Goal: Find specific page/section: Find specific page/section

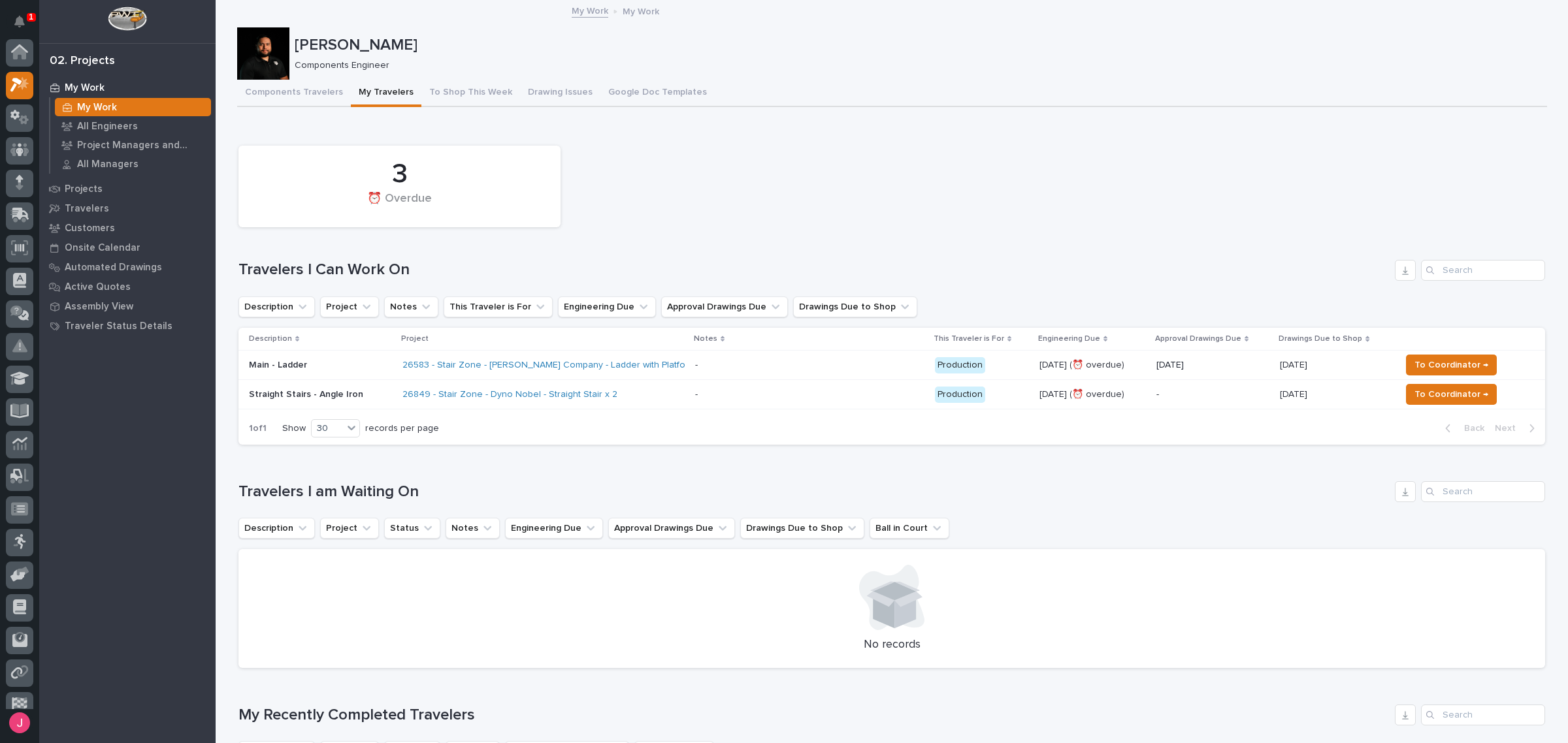
scroll to position [33, 0]
click at [747, 154] on div "3 ⏰ Overdue" at bounding box center [891, 186] width 1320 height 94
click at [31, 27] on button "Notifications" at bounding box center [19, 21] width 28 height 28
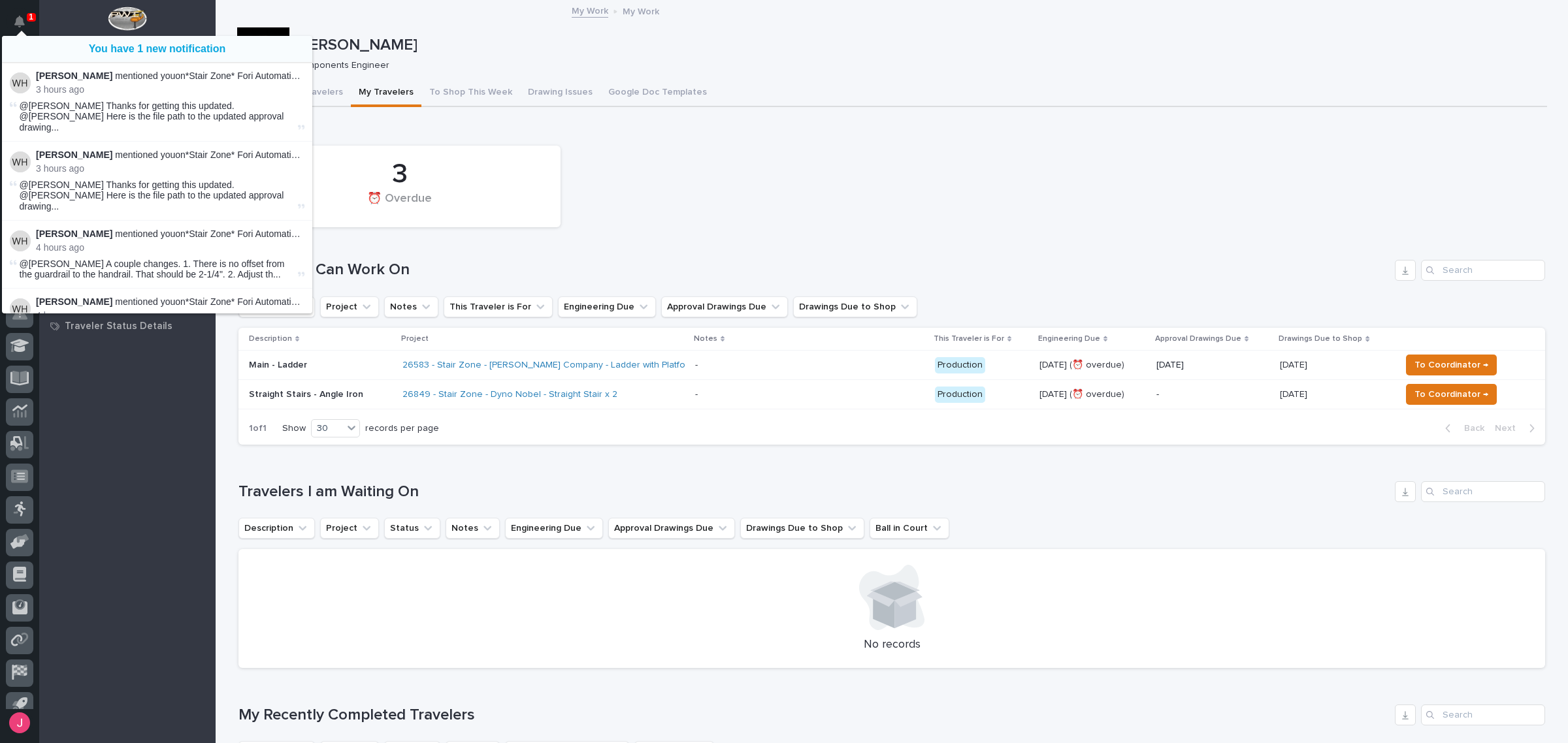
click at [974, 181] on div "3 ⏰ Overdue" at bounding box center [891, 186] width 1320 height 94
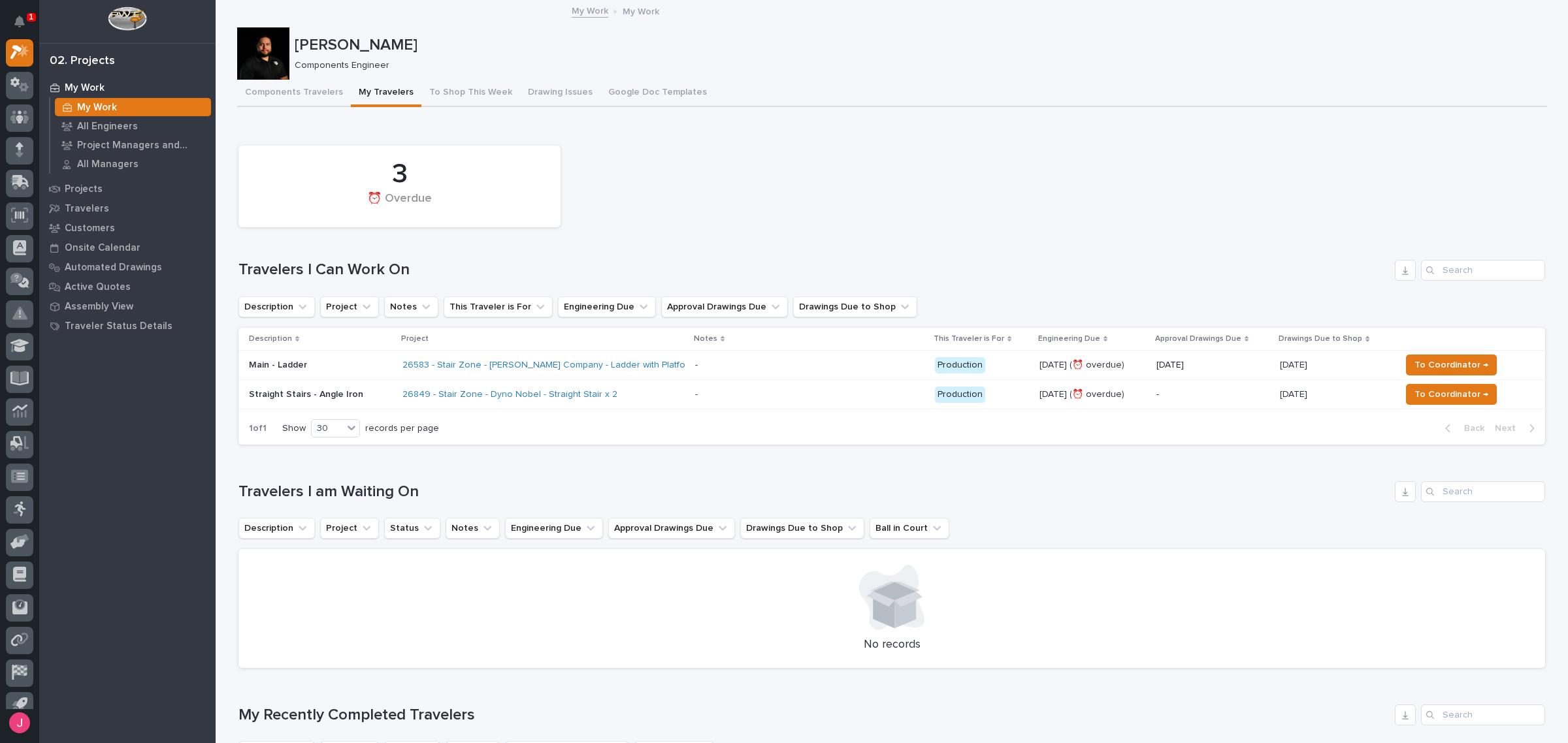
click at [1059, 216] on div "3 ⏰ Overdue" at bounding box center [891, 186] width 1320 height 94
click at [937, 138] on div "Loading... Saving… 3 ⏰ Overdue Travelers I Can Work On Description Project Note…" at bounding box center [891, 289] width 1306 height 333
click at [937, 137] on div "Loading... Saving… 3 ⏰ Overdue Travelers I Can Work On Description Project Note…" at bounding box center [891, 289] width 1306 height 333
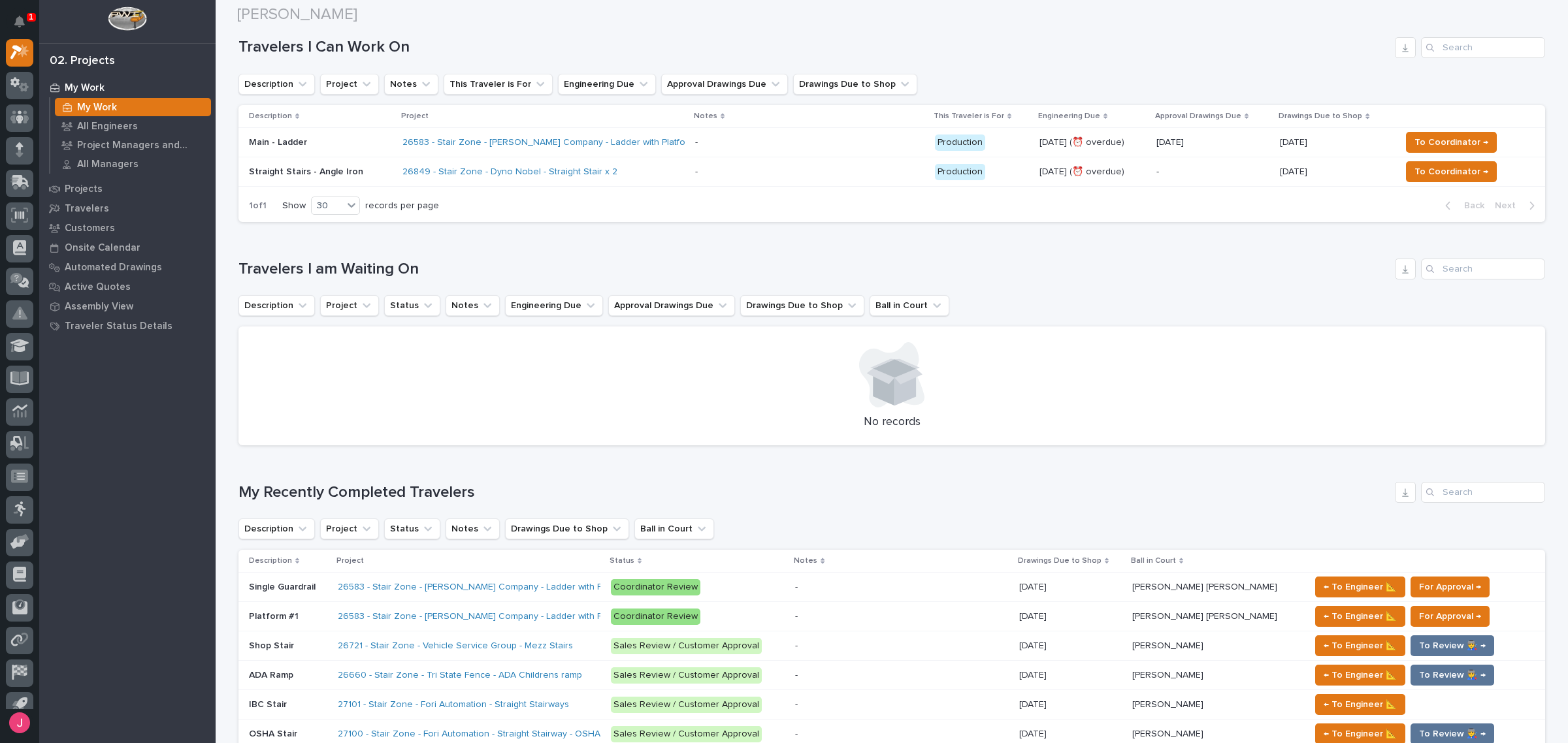
scroll to position [0, 0]
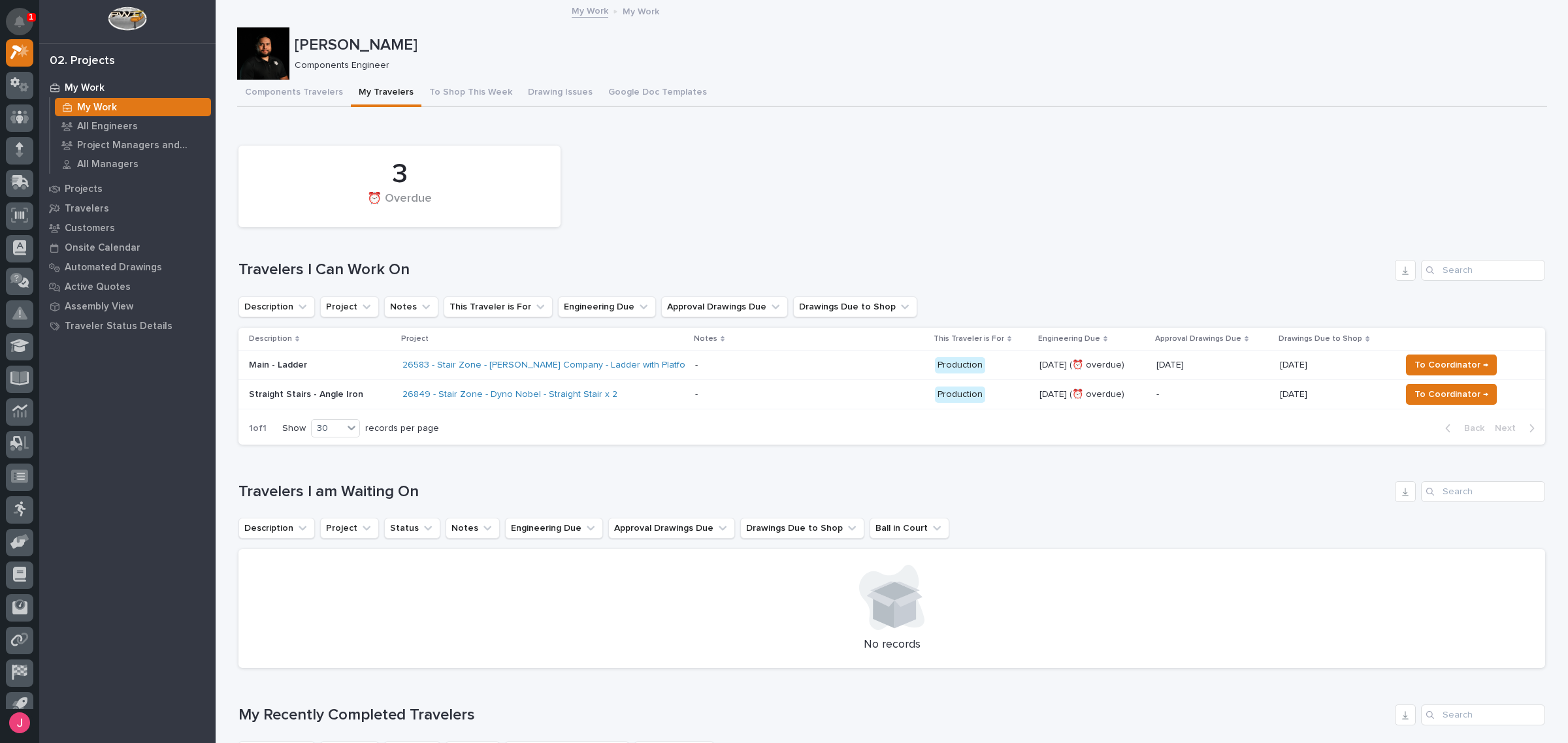
click at [18, 23] on icon "Notifications" at bounding box center [19, 22] width 10 height 12
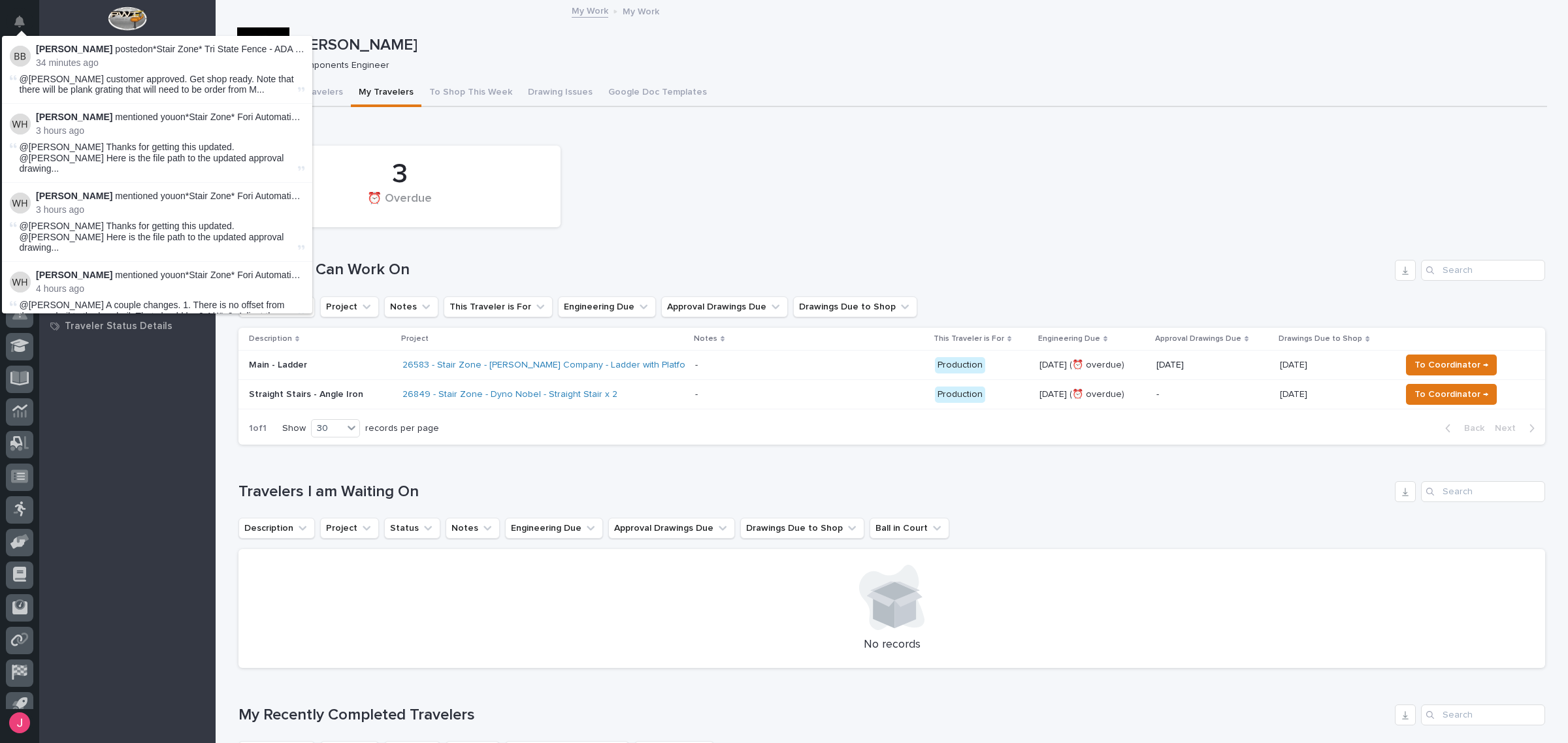
click at [697, 181] on div "3 ⏰ Overdue" at bounding box center [891, 186] width 1320 height 94
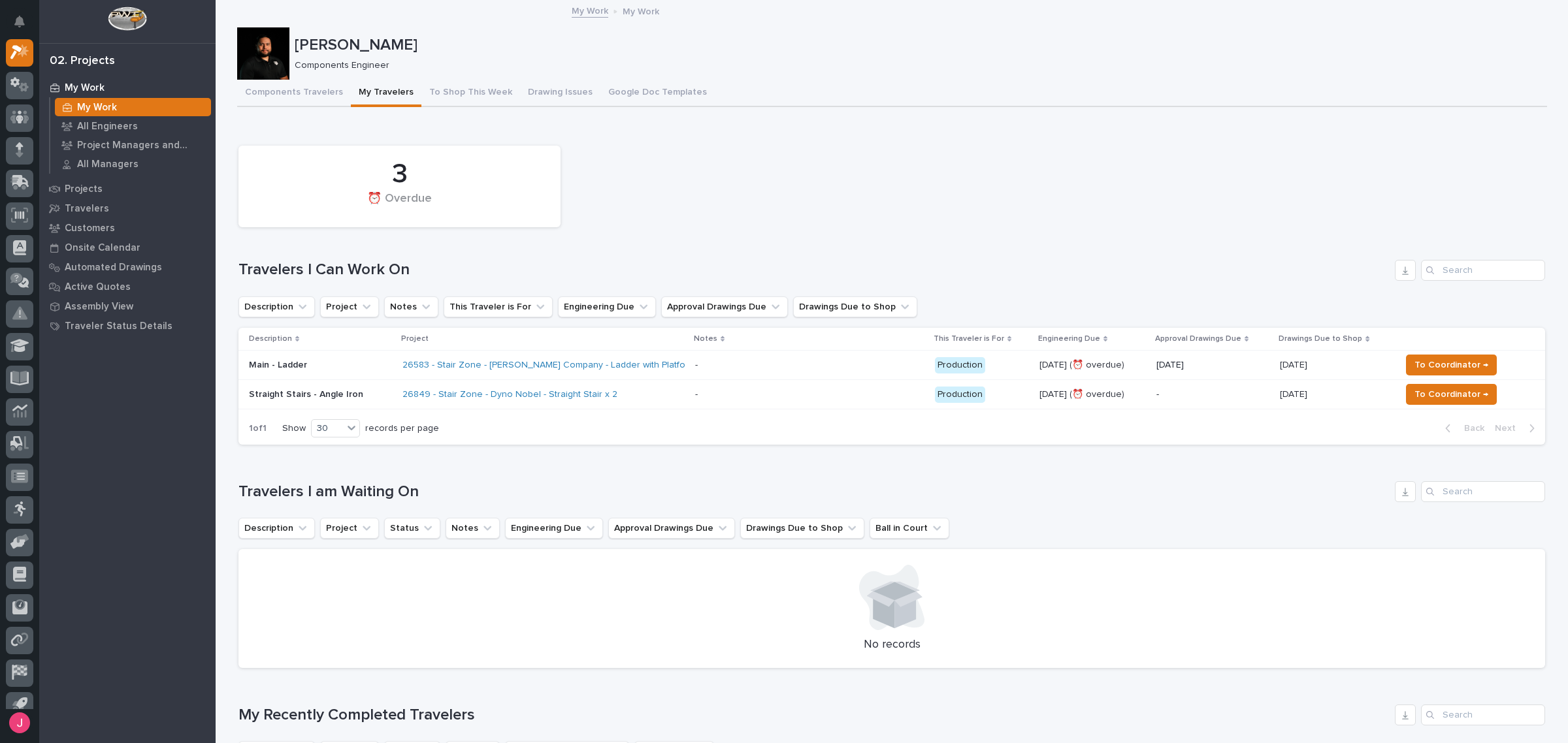
click at [853, 272] on h1 "Travelers I Can Work On" at bounding box center [814, 270] width 1151 height 19
drag, startPoint x: 848, startPoint y: 139, endPoint x: 834, endPoint y: 150, distance: 17.8
click at [848, 139] on div "3 ⏰ Overdue" at bounding box center [891, 186] width 1320 height 94
click at [87, 184] on p "Projects" at bounding box center [83, 190] width 38 height 12
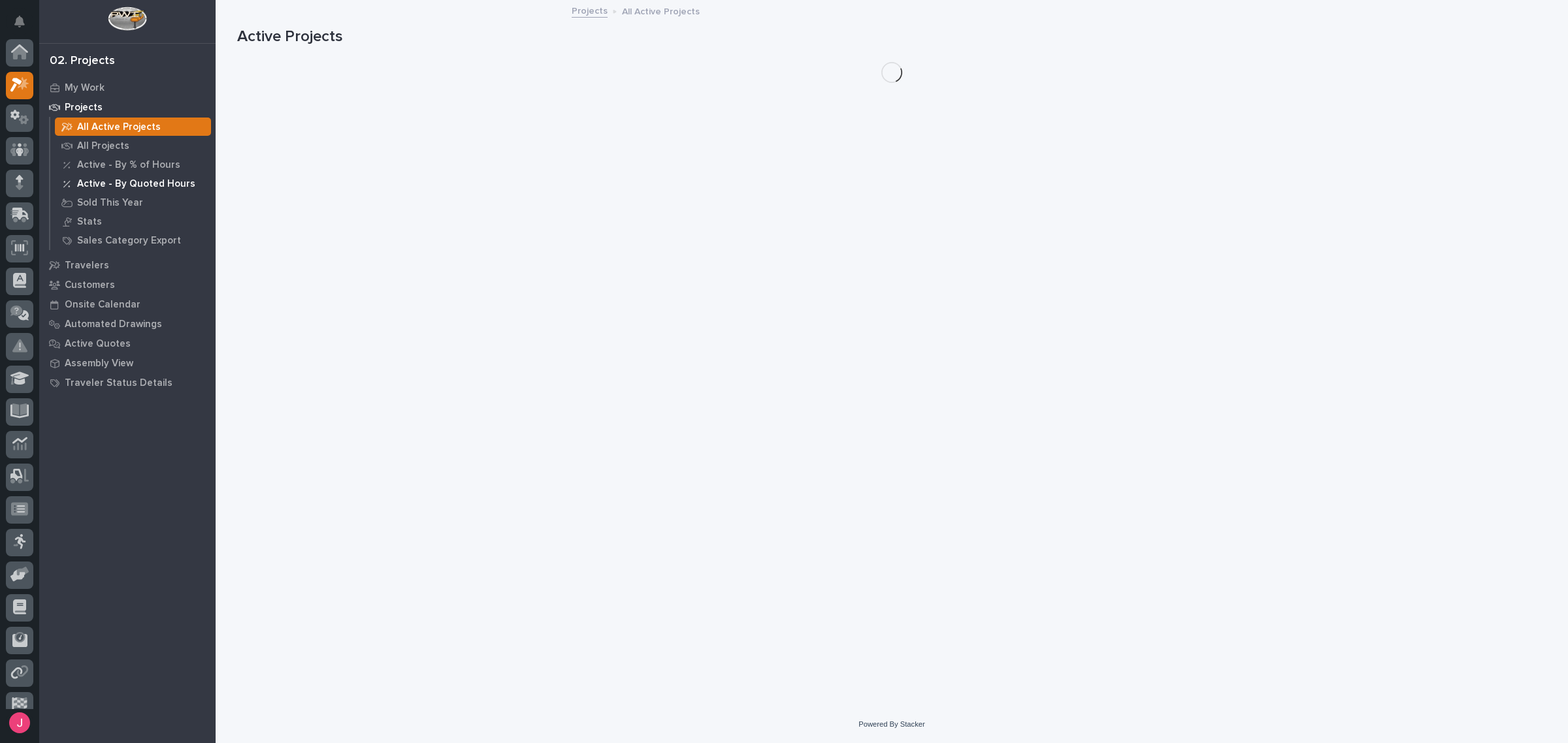
scroll to position [33, 0]
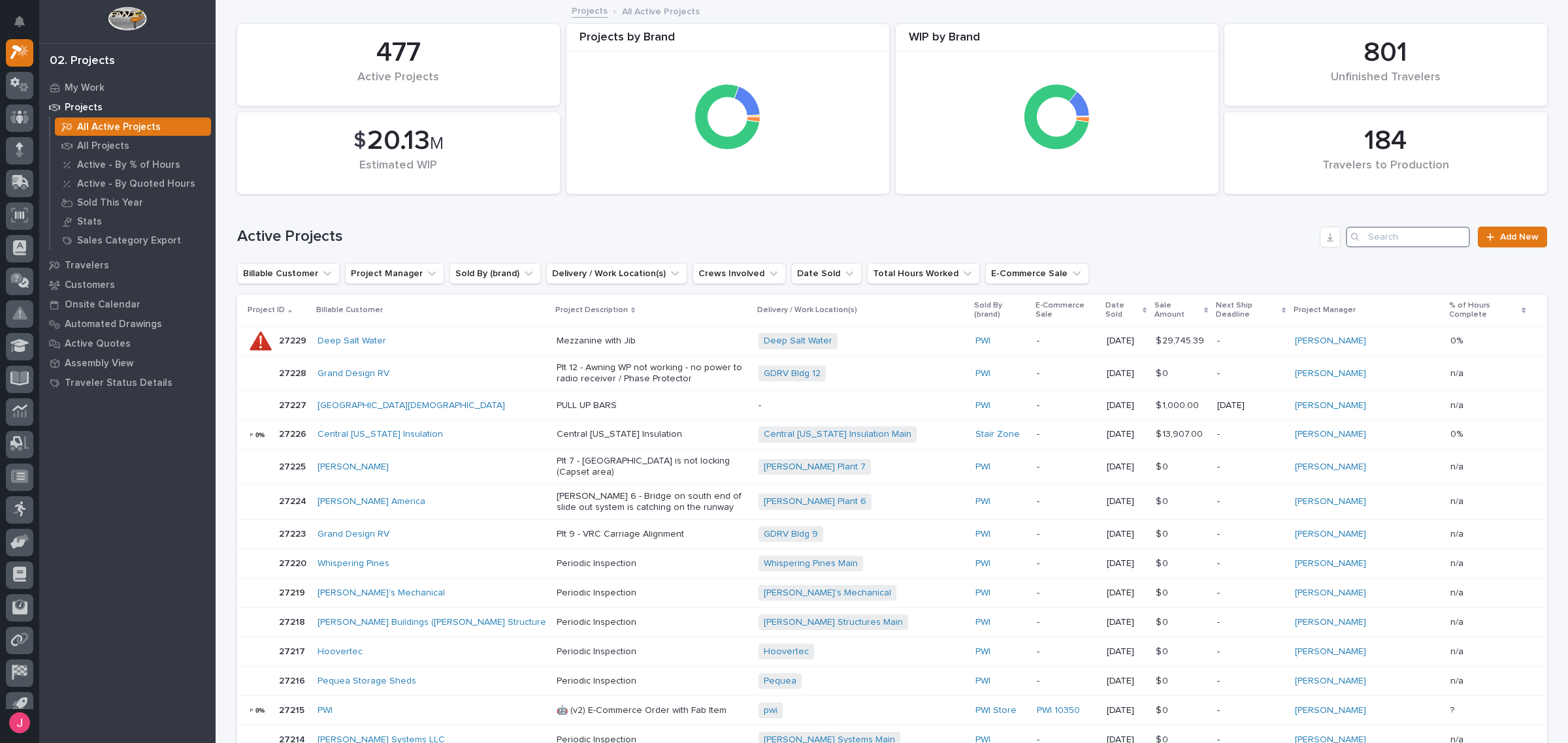
click at [1389, 243] on input "Search" at bounding box center [1407, 237] width 124 height 21
type input "altron"
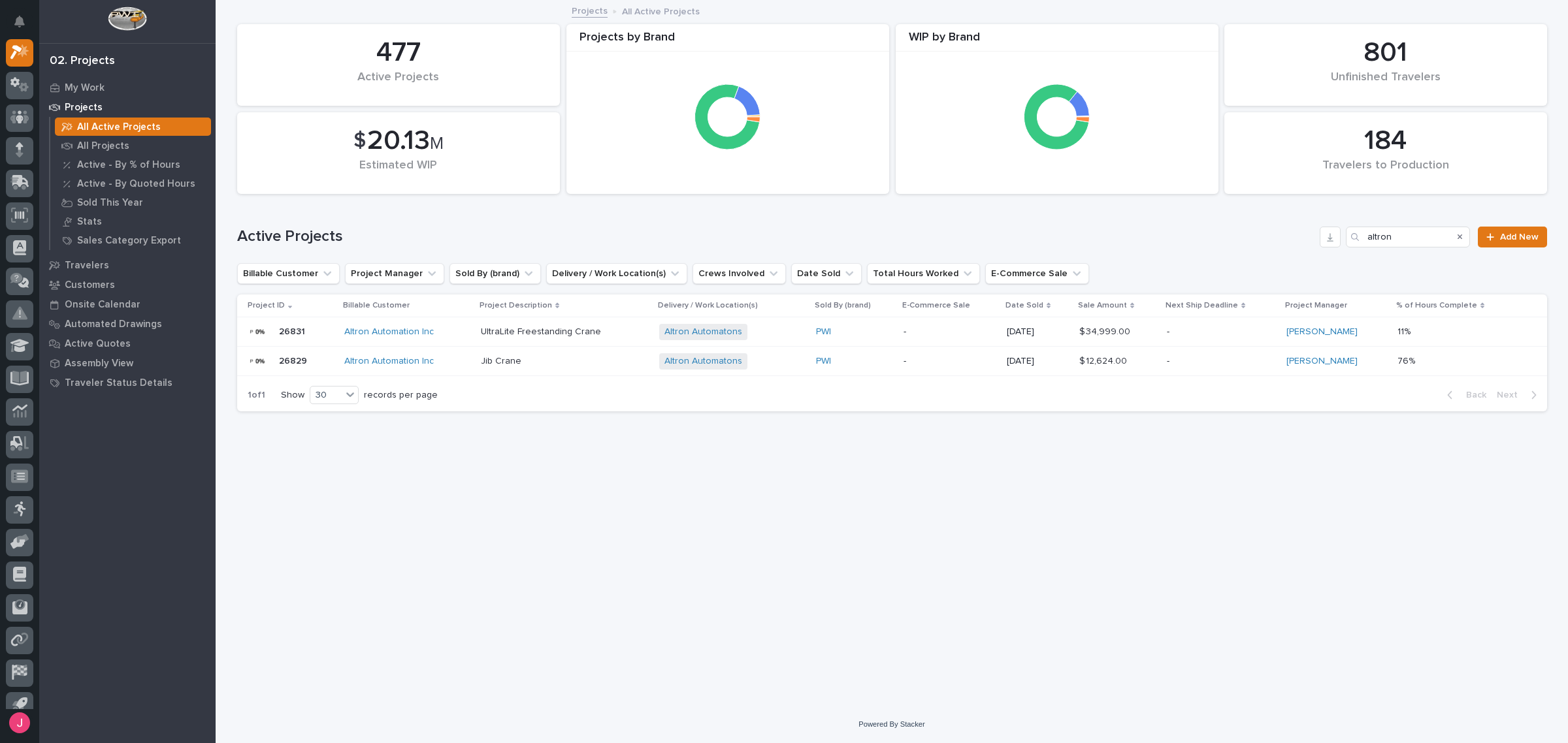
click at [564, 372] on div "Jib Crane" at bounding box center [564, 361] width 168 height 22
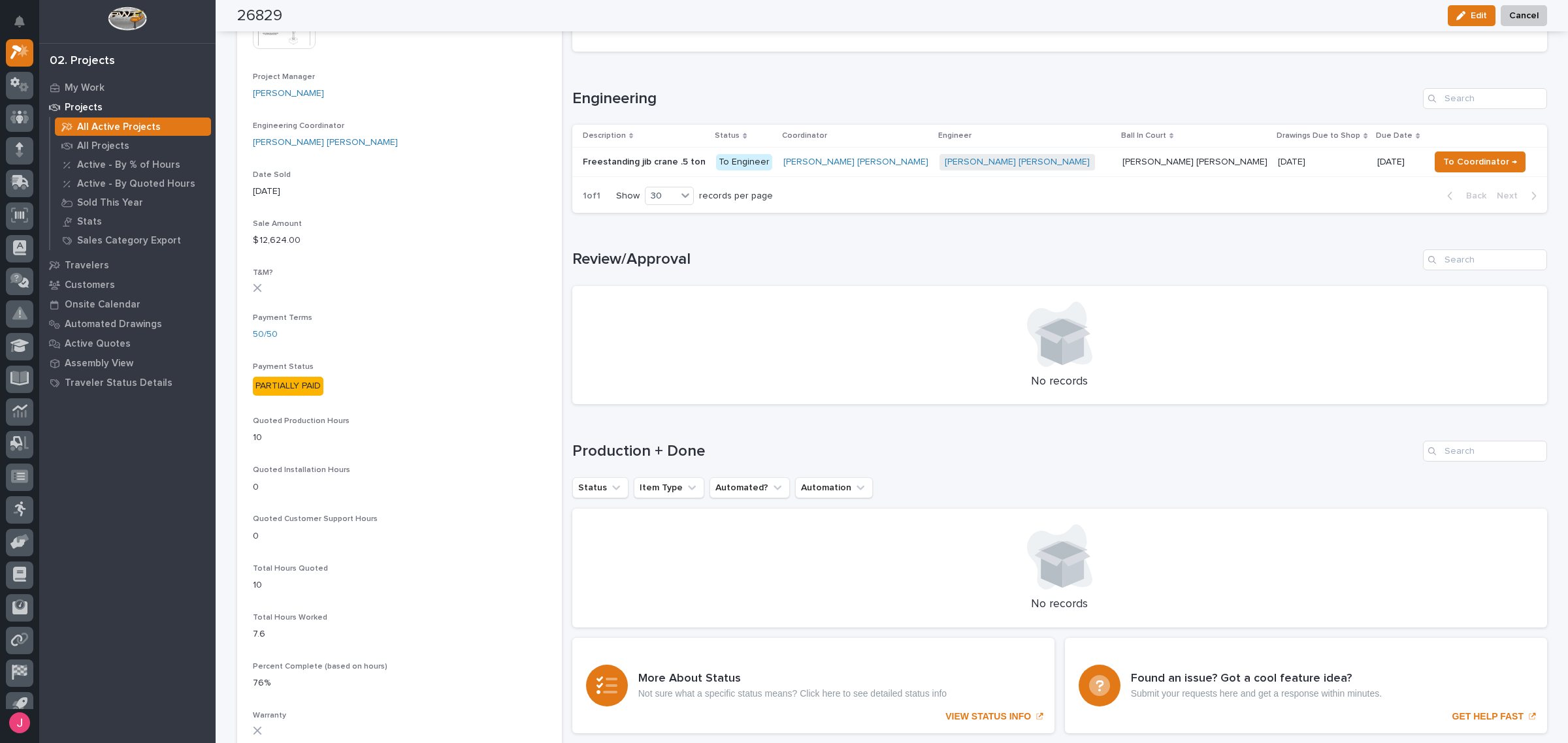
scroll to position [572, 0]
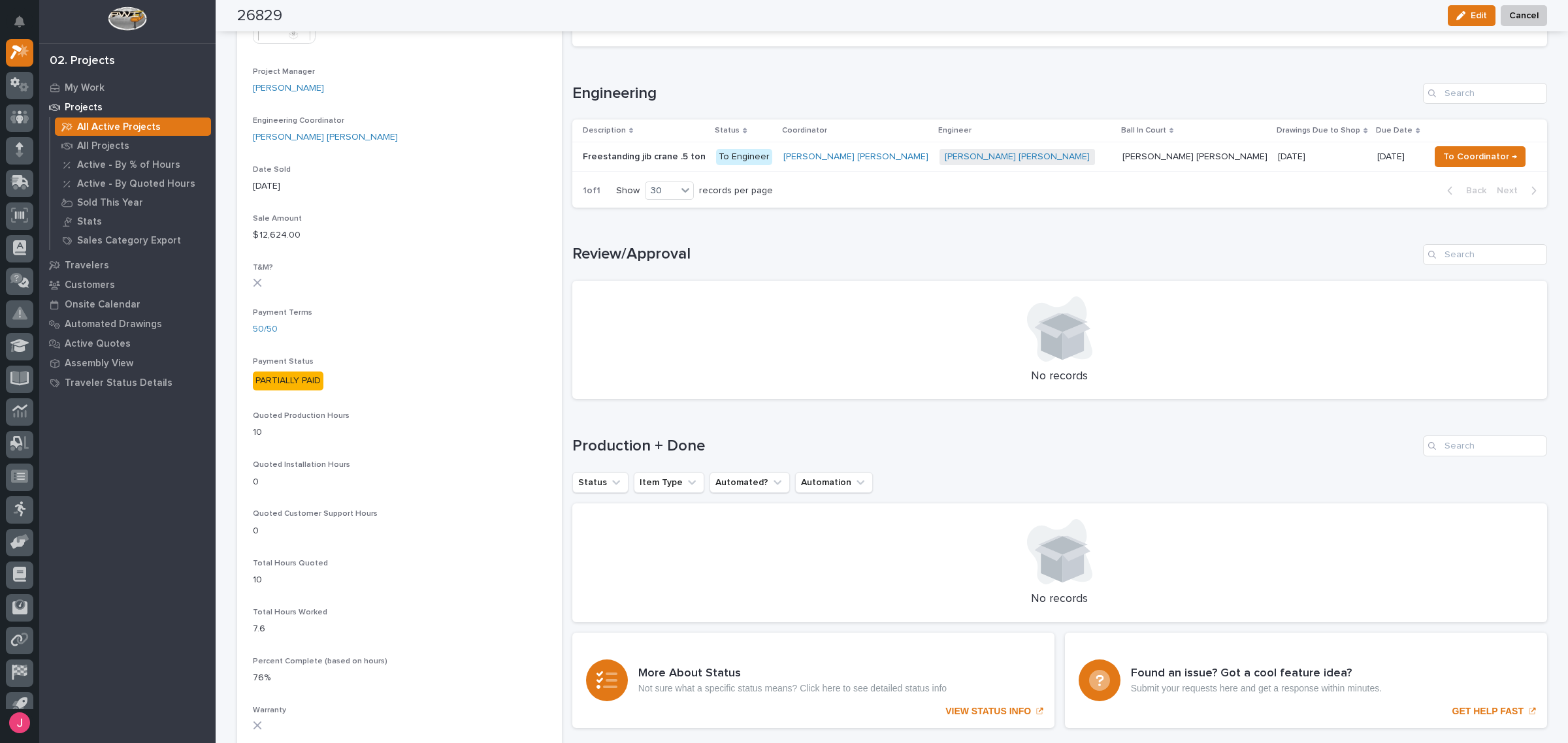
click at [706, 159] on p at bounding box center [645, 156] width 124 height 11
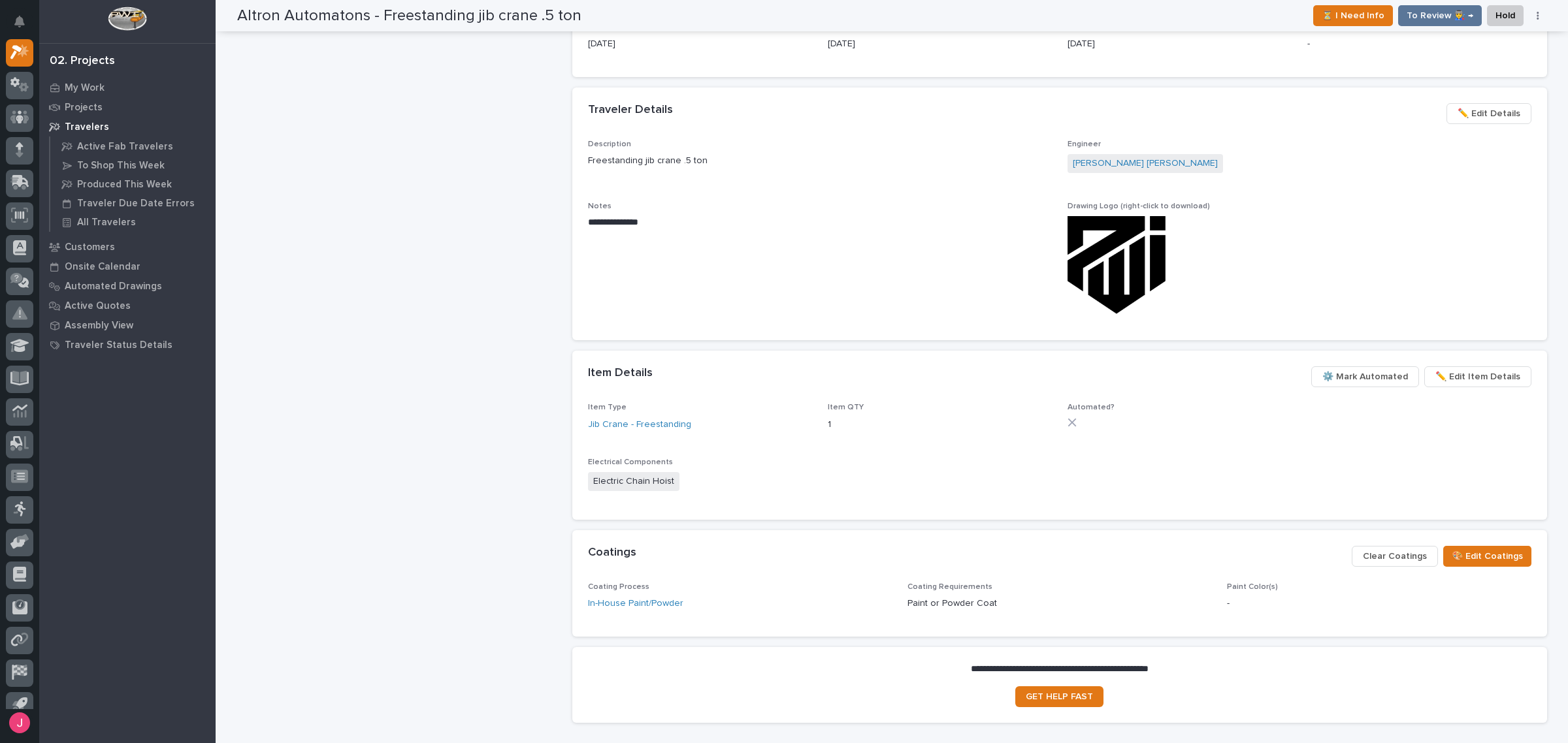
scroll to position [735, 0]
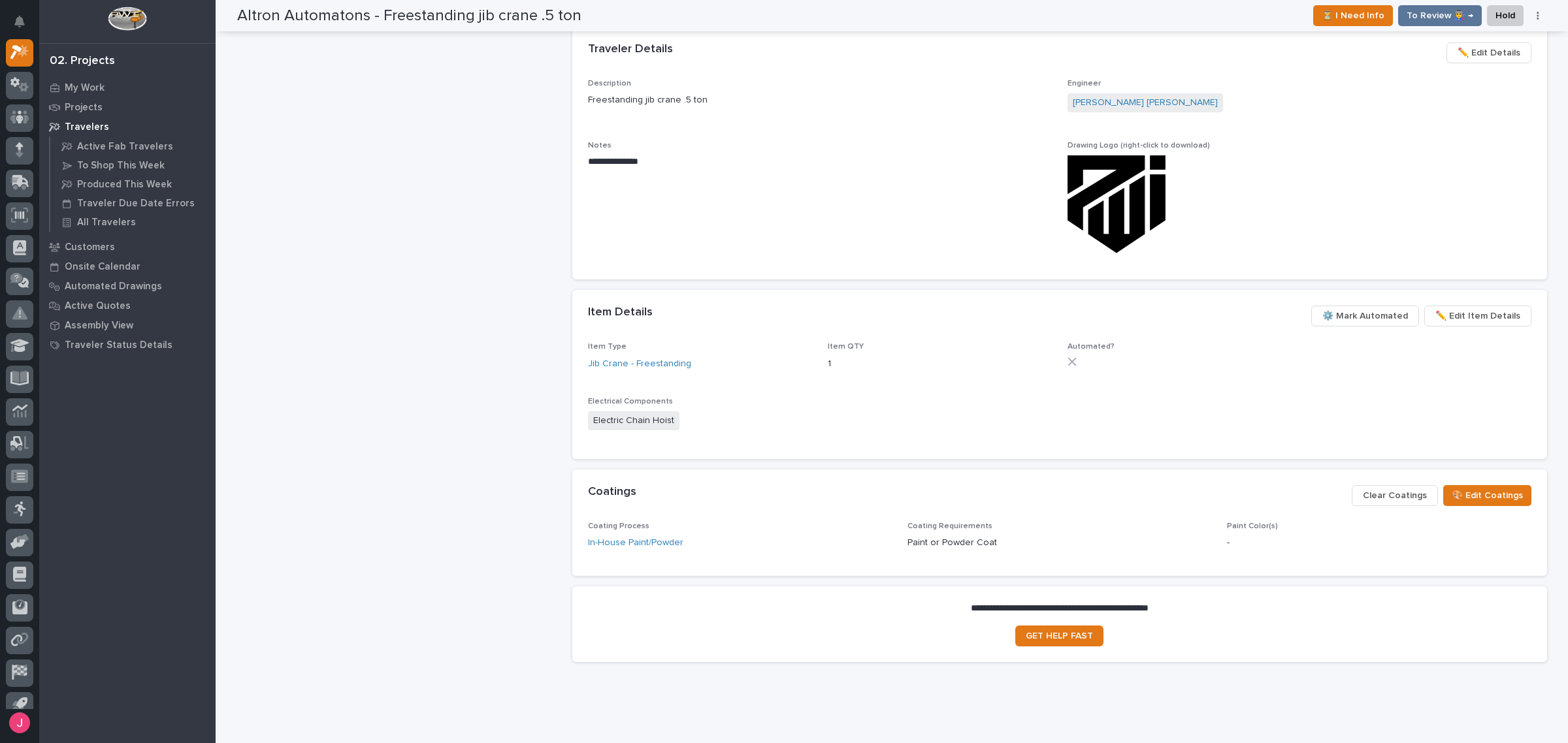
drag, startPoint x: 1109, startPoint y: 206, endPoint x: 1388, endPoint y: 190, distance: 279.5
click at [1388, 190] on div at bounding box center [1299, 204] width 464 height 98
drag, startPoint x: 1136, startPoint y: 193, endPoint x: 1481, endPoint y: 186, distance: 345.1
click at [1481, 186] on div at bounding box center [1299, 204] width 464 height 98
